Goal: Use online tool/utility: Utilize a website feature to perform a specific function

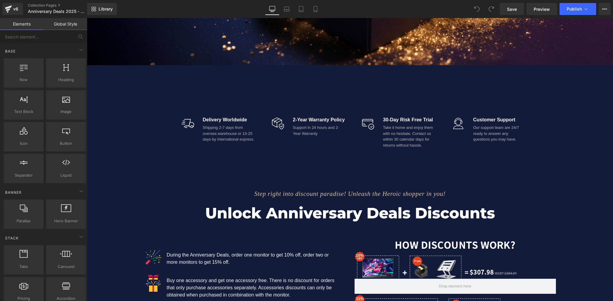
scroll to position [391, 0]
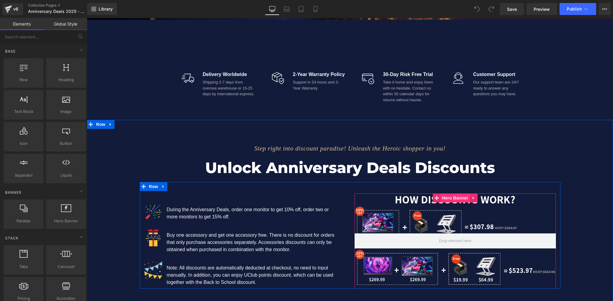
click at [457, 197] on span "Hero Banner" at bounding box center [455, 198] width 29 height 9
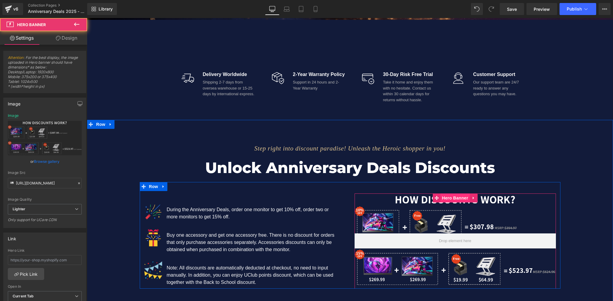
click at [455, 197] on span "Hero Banner" at bounding box center [455, 198] width 29 height 9
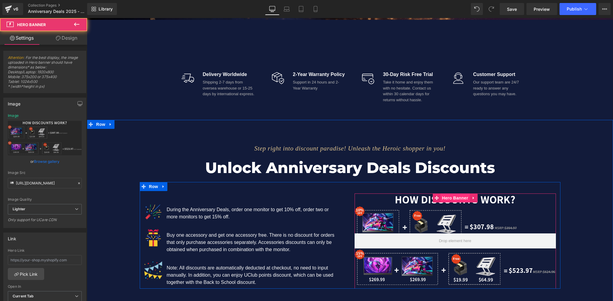
click at [455, 197] on span "Hero Banner" at bounding box center [455, 198] width 29 height 9
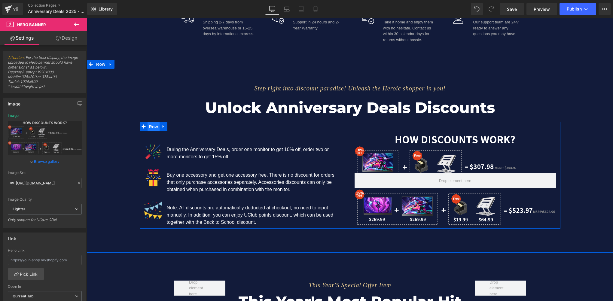
click at [153, 127] on span "Row" at bounding box center [154, 126] width 12 height 9
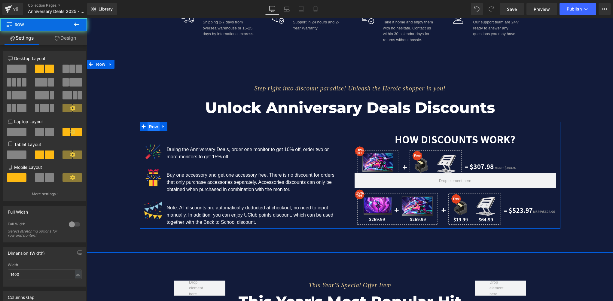
click at [153, 127] on span "Row" at bounding box center [154, 126] width 12 height 9
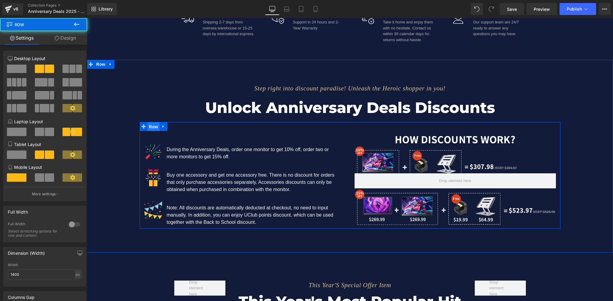
click at [153, 127] on span "Row" at bounding box center [154, 126] width 12 height 9
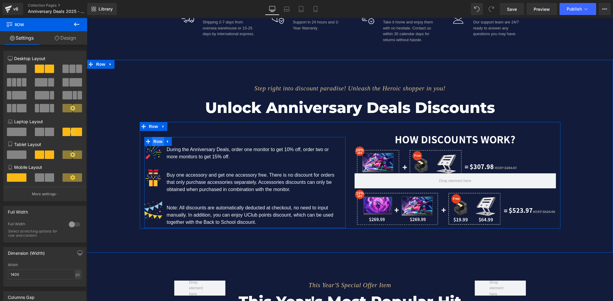
click at [154, 143] on span "Row" at bounding box center [158, 141] width 12 height 9
